Goal: Complete application form

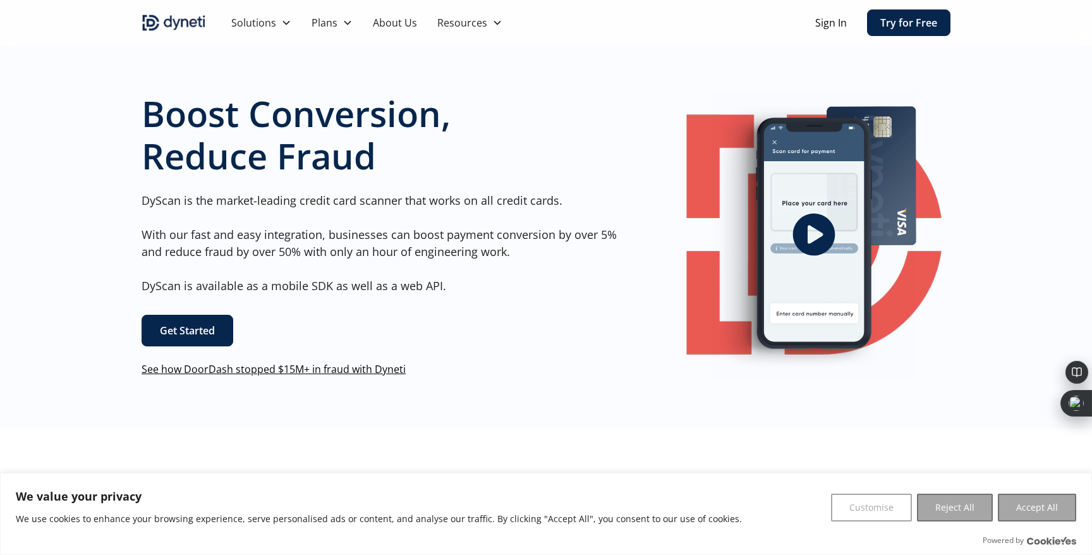
click at [187, 329] on link "Get Started" at bounding box center [188, 331] width 92 height 32
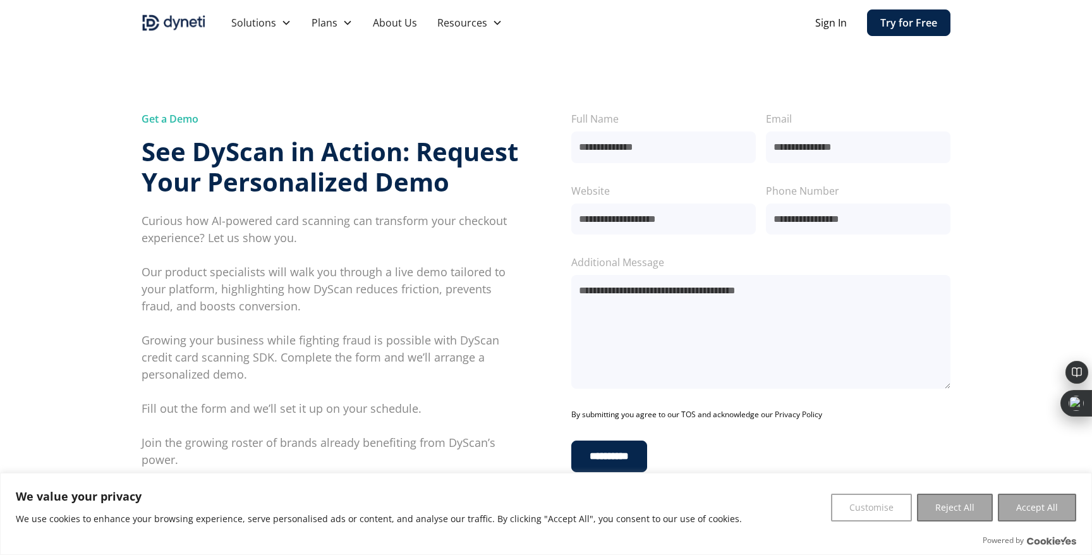
click at [637, 146] on input "Full Name" at bounding box center [663, 147] width 185 height 32
type input "**********"
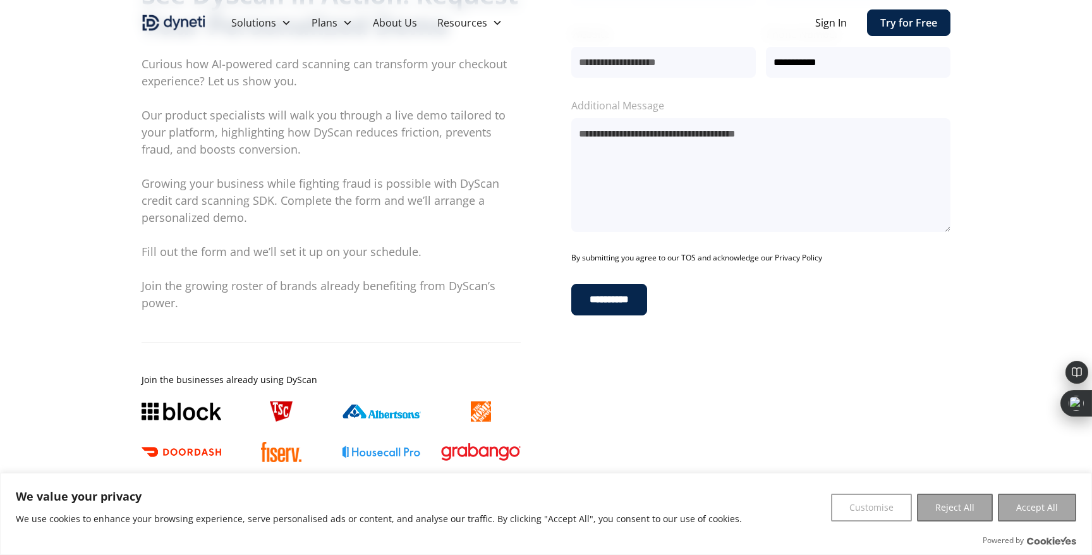
scroll to position [210, 0]
